Goal: Task Accomplishment & Management: Use online tool/utility

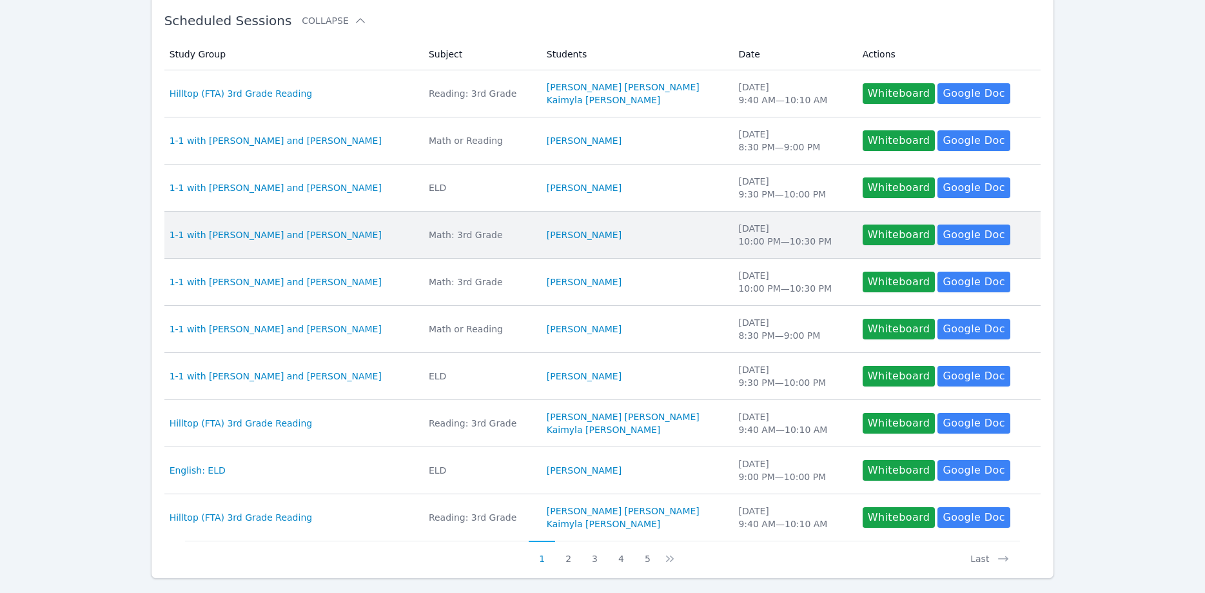
scroll to position [263, 0]
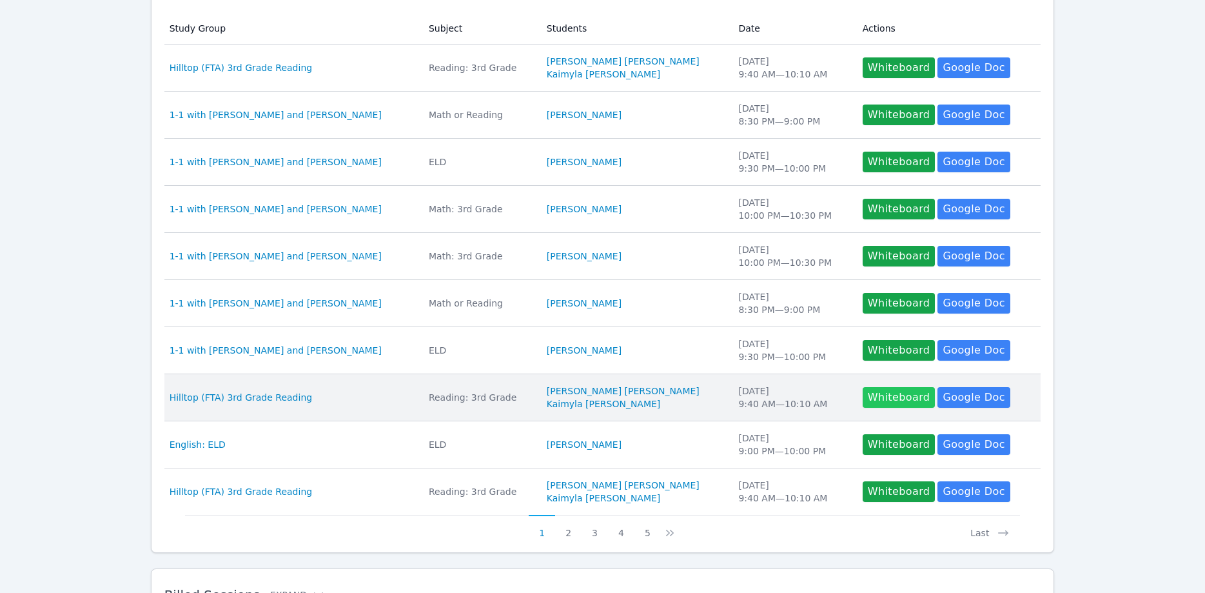
click at [863, 402] on button "Whiteboard" at bounding box center [899, 397] width 73 height 21
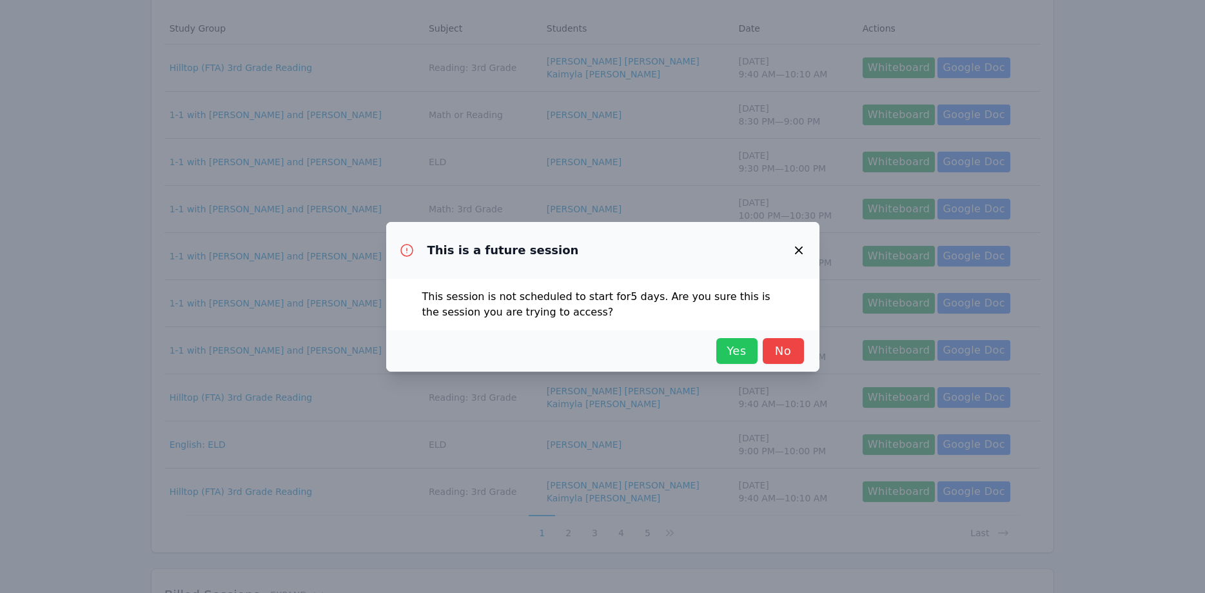
click at [736, 346] on span "Yes" at bounding box center [737, 351] width 28 height 18
